Goal: Information Seeking & Learning: Compare options

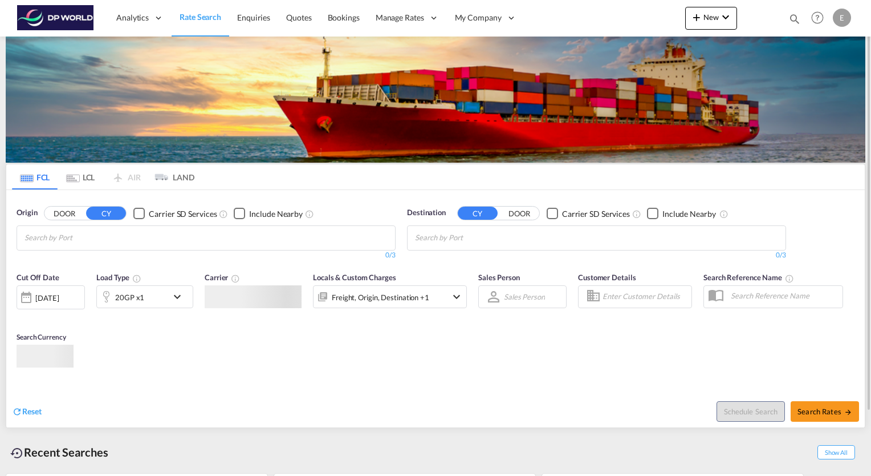
click at [187, 240] on md-chips at bounding box center [206, 238] width 378 height 24
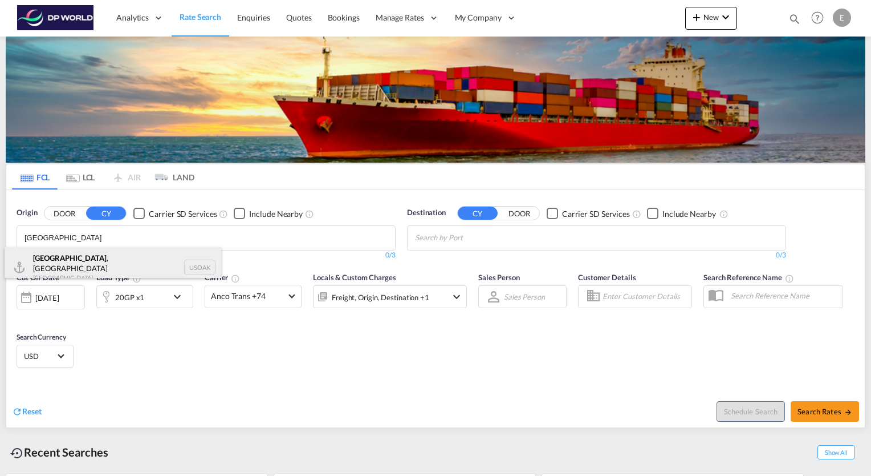
type input "oakland"
click at [71, 261] on div "Oakland , CA United States USOAK" at bounding box center [113, 267] width 217 height 41
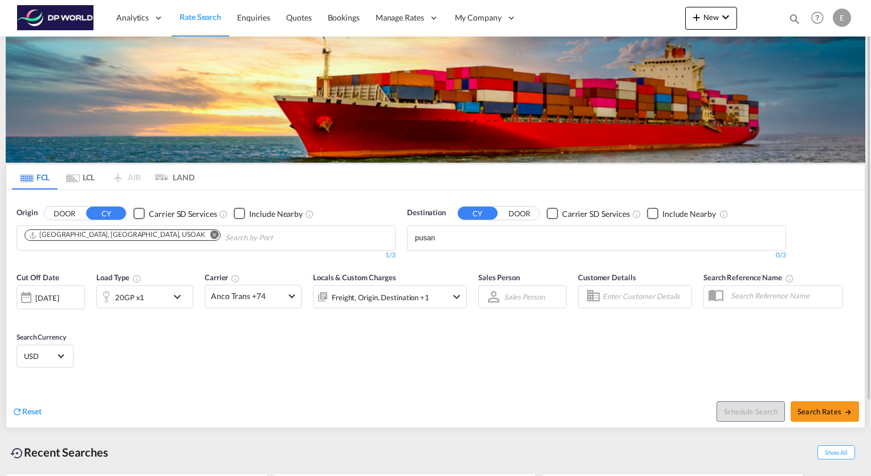
drag, startPoint x: 448, startPoint y: 239, endPoint x: 405, endPoint y: 236, distance: 42.9
drag, startPoint x: 463, startPoint y: 239, endPoint x: 392, endPoint y: 234, distance: 70.9
click at [392, 234] on div "Origin DOOR CY Carrier SD Services Include Nearby Oakland, CA, USOAK 1/3 1/ Des…" at bounding box center [435, 228] width 859 height 76
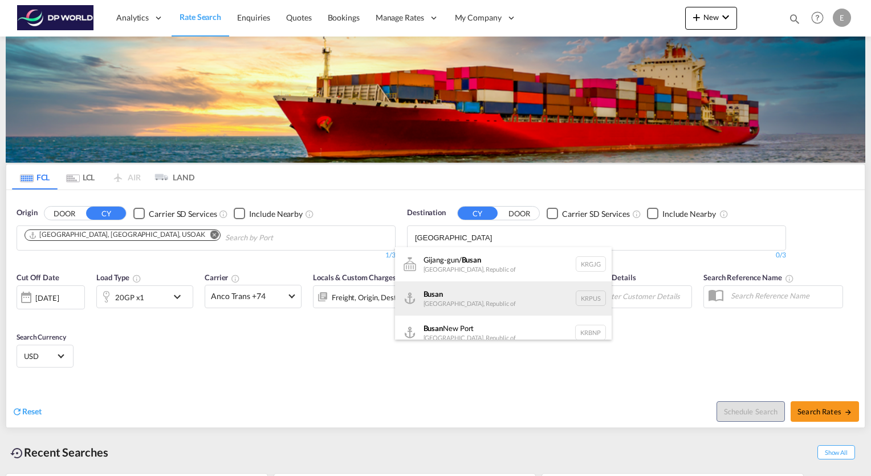
type input "busan"
click at [448, 295] on div "Busan Korea, Republic of KRPUS" at bounding box center [503, 298] width 217 height 34
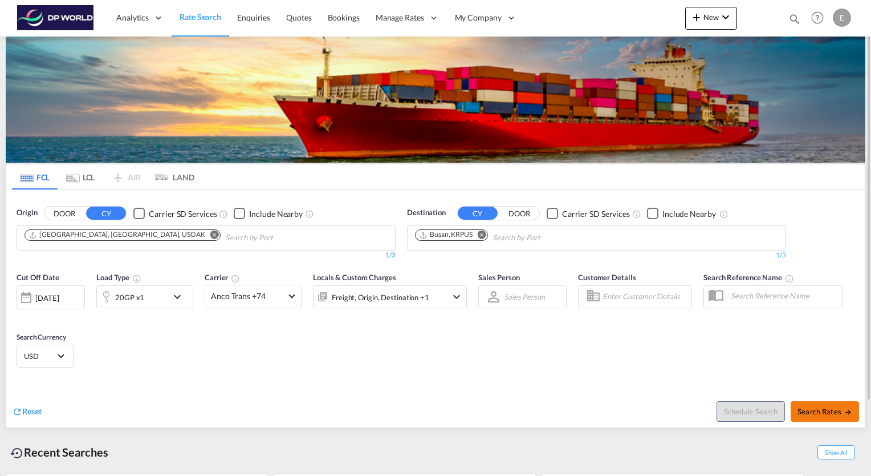
click at [821, 412] on span "Search Rates" at bounding box center [825, 411] width 55 height 9
type input "USOAK to KRPUS / [DATE]"
click at [833, 409] on span "Search Rates" at bounding box center [825, 411] width 55 height 9
type input "USOAK to KRPUS / [DATE]"
